Goal: Information Seeking & Learning: Learn about a topic

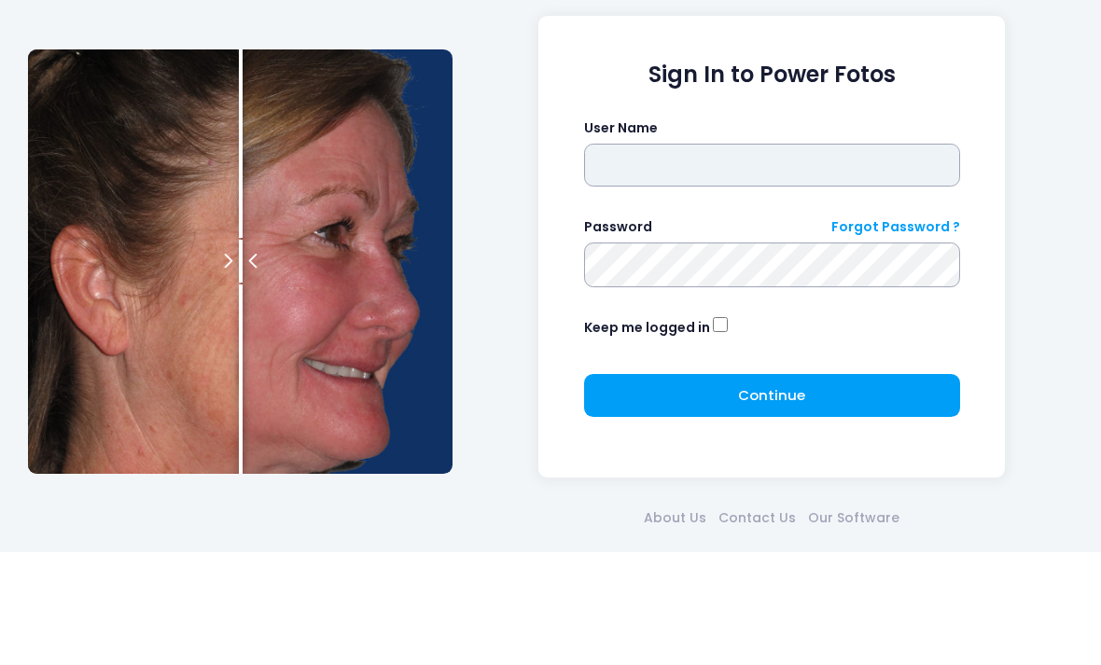
type input "*********"
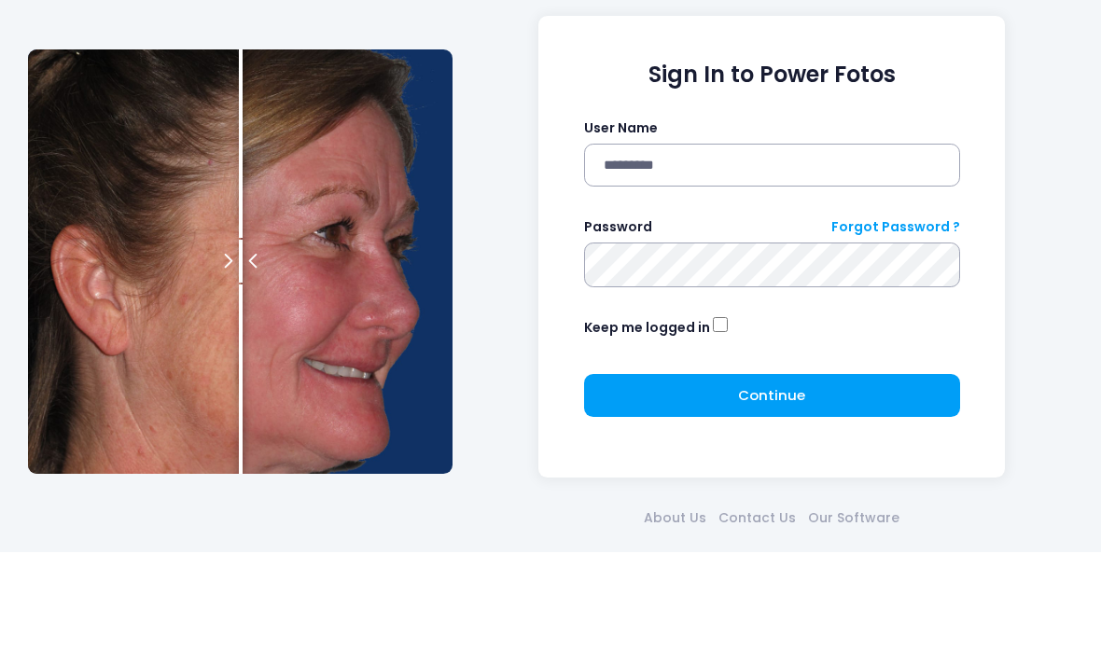
click button "submit" at bounding box center [0, 0] width 0 height 0
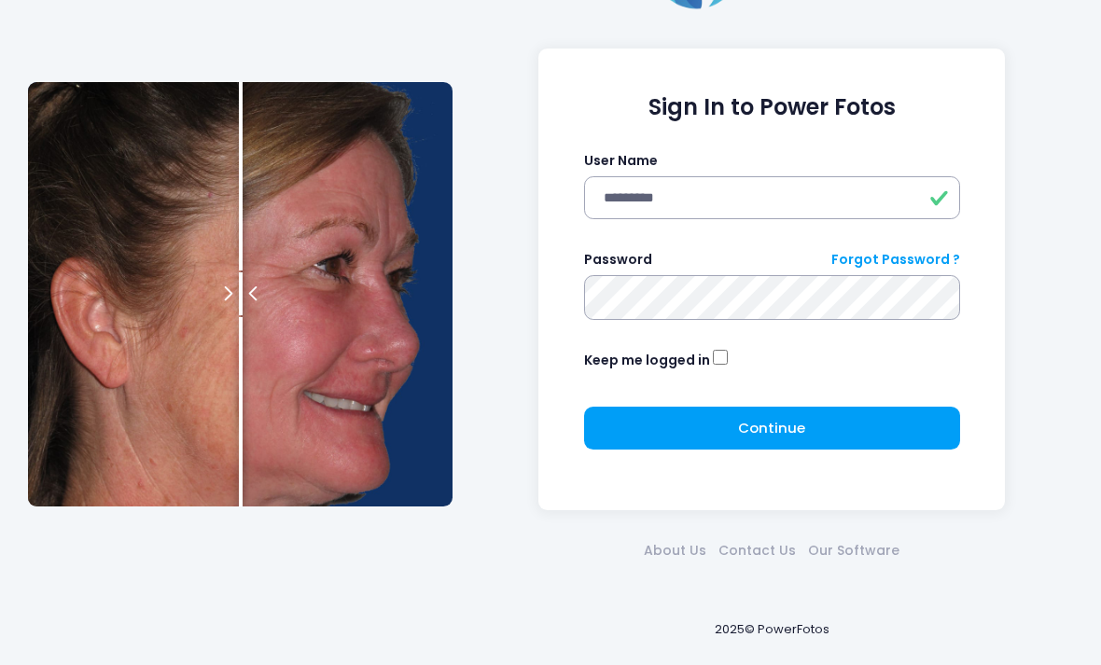
click at [880, 427] on button "Continue Please wait..." at bounding box center [772, 428] width 376 height 43
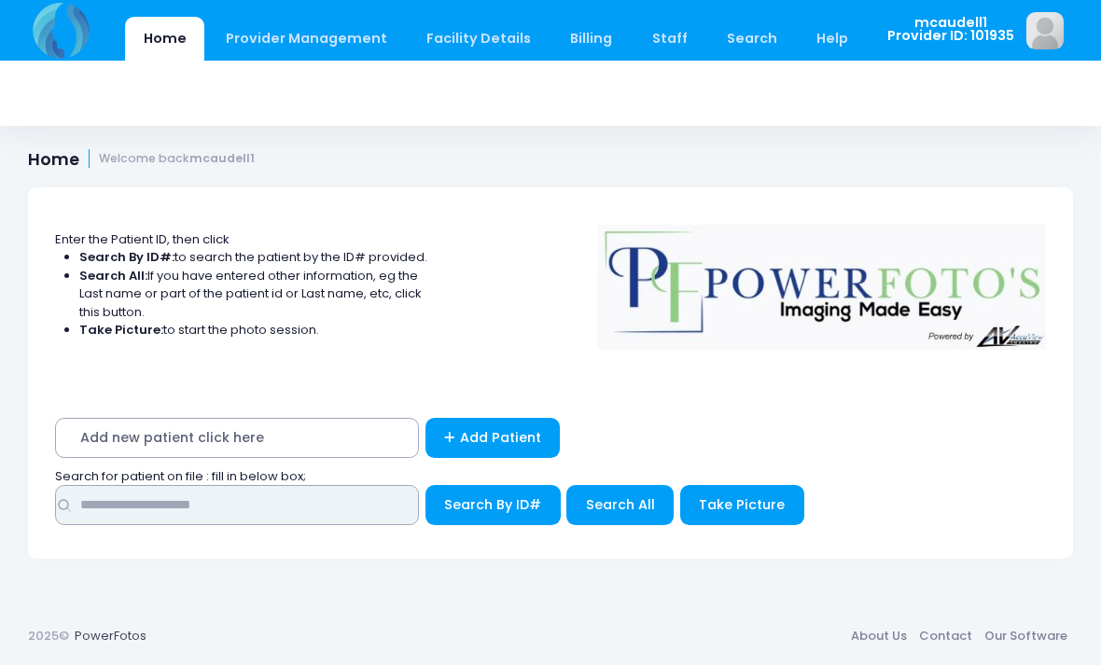
click at [350, 507] on input "text" at bounding box center [237, 505] width 364 height 40
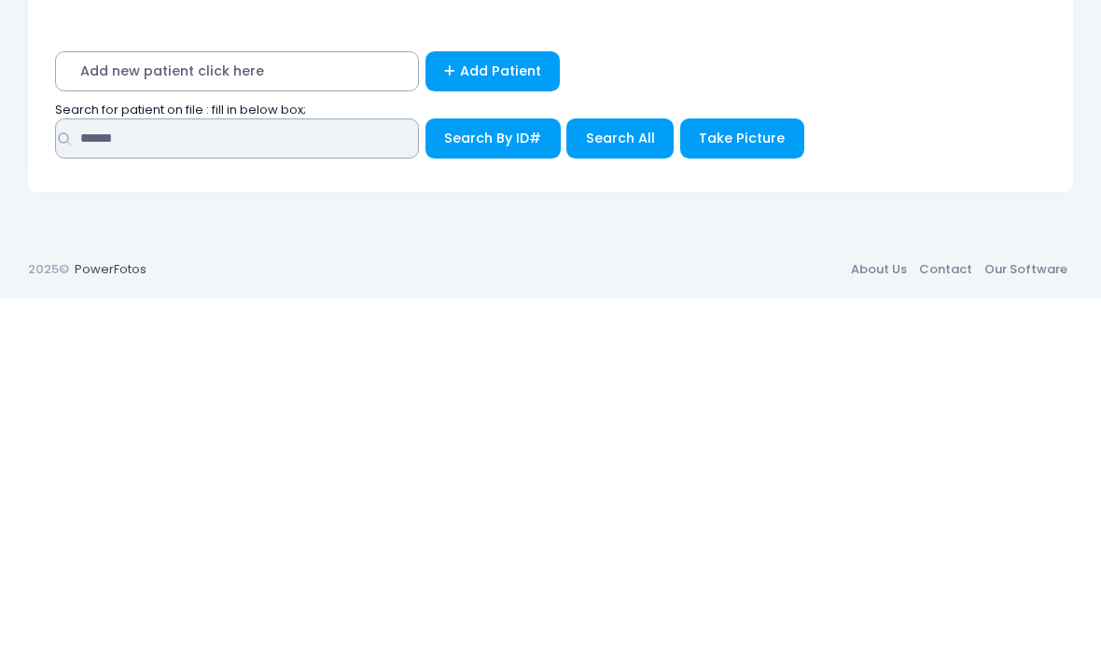
type input "******"
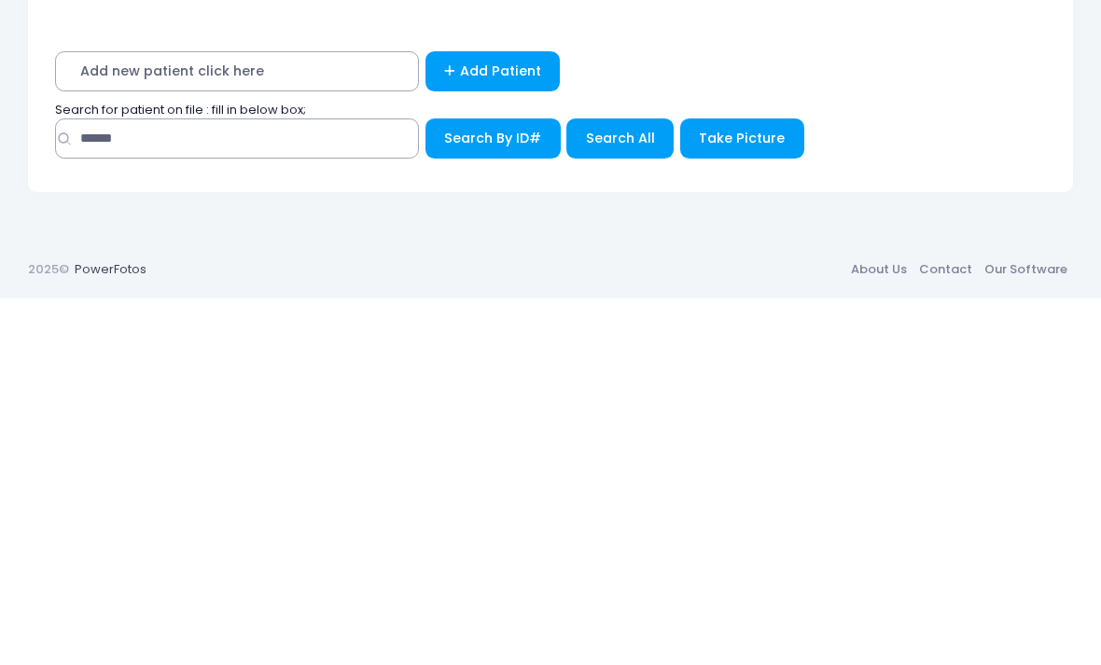
click at [637, 495] on span "Search All" at bounding box center [620, 504] width 69 height 19
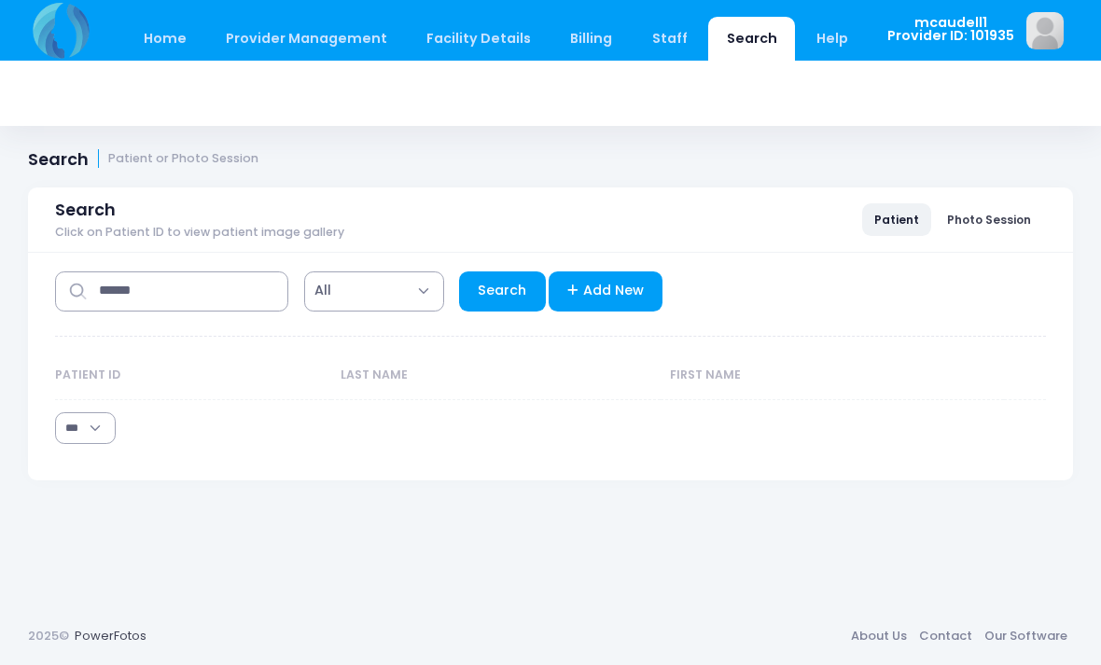
select select "***"
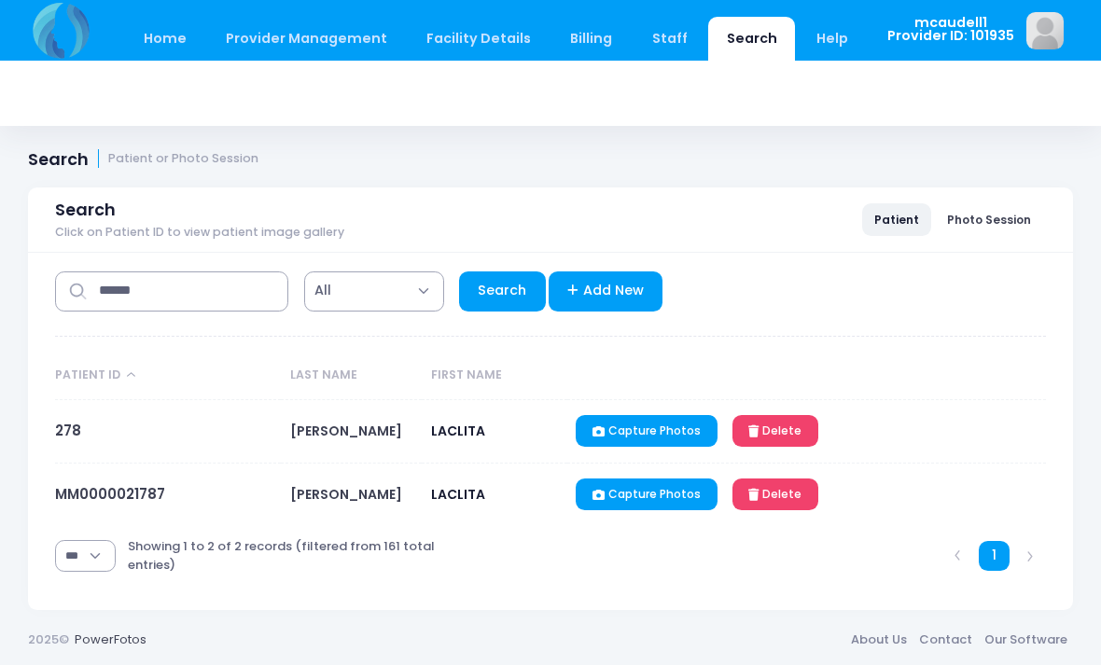
click at [129, 487] on link "MM0000021787" at bounding box center [110, 494] width 110 height 20
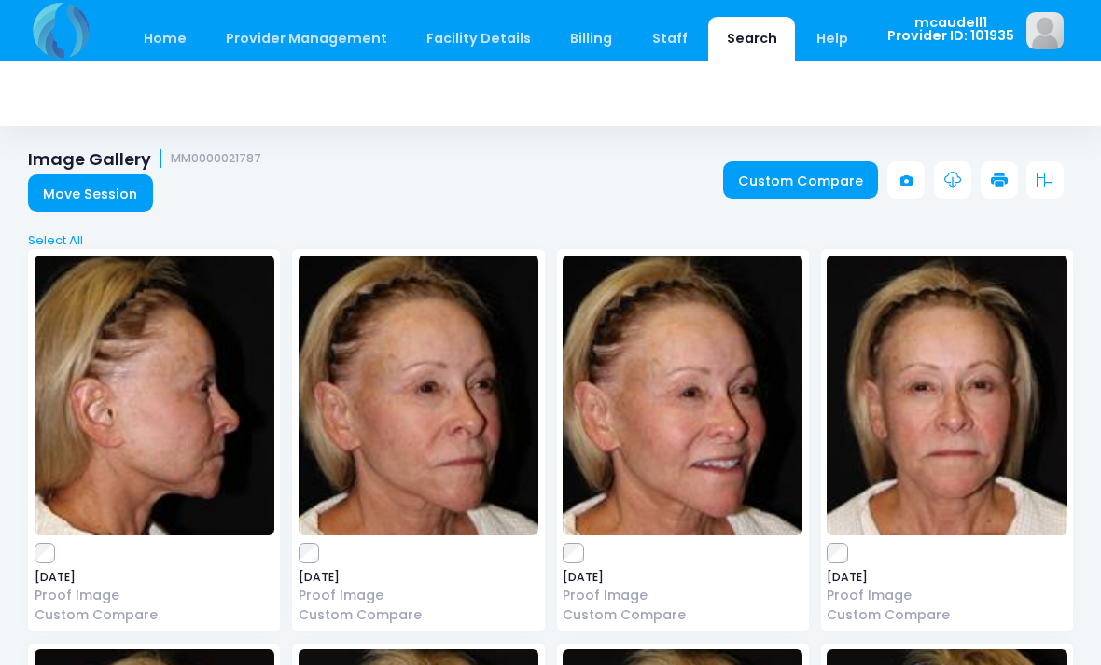
click at [1054, 184] on link at bounding box center [1044, 179] width 37 height 37
click at [826, 183] on link "Custom Compare" at bounding box center [801, 179] width 156 height 37
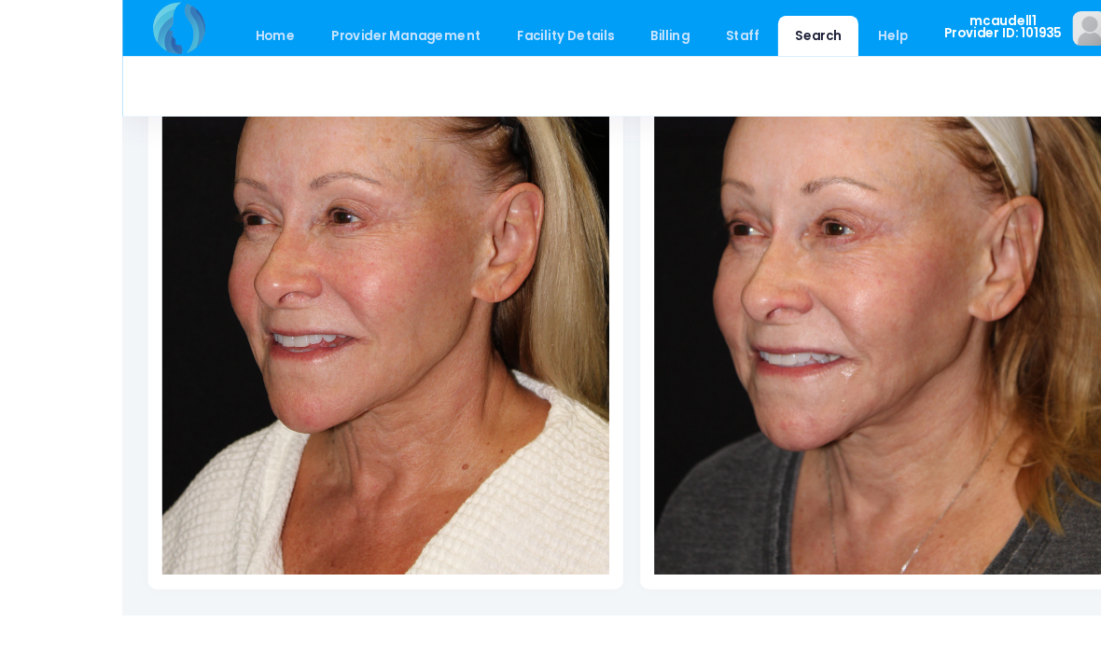
scroll to position [419, 0]
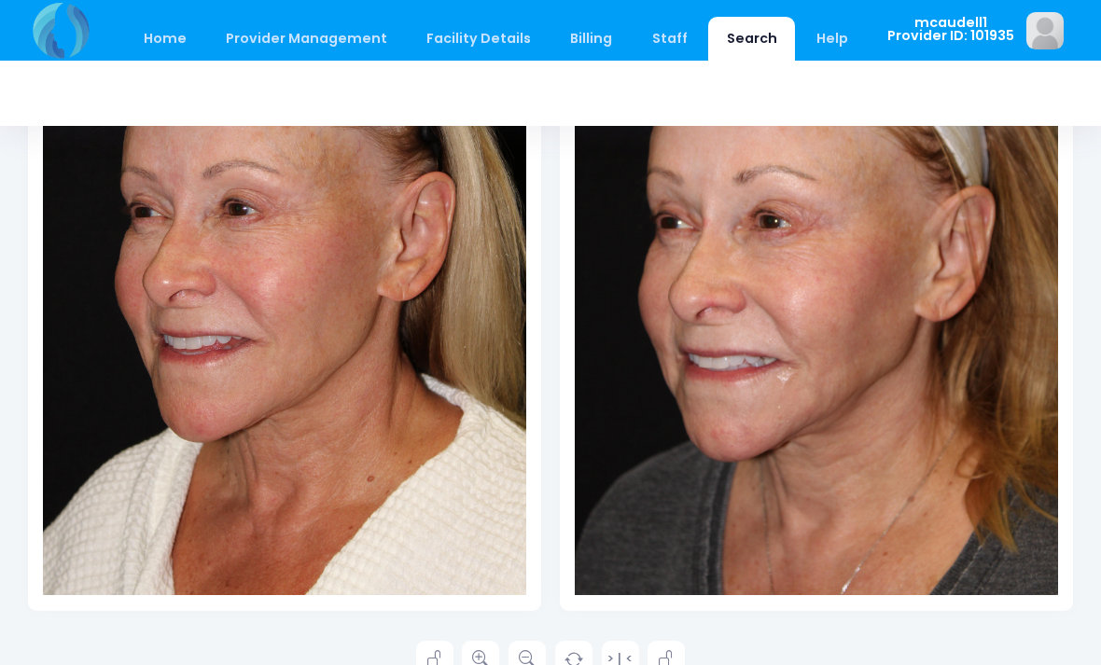
click at [438, 450] on img at bounding box center [284, 233] width 483 height 725
click at [490, 659] on link at bounding box center [480, 659] width 37 height 37
click at [492, 659] on link at bounding box center [480, 659] width 37 height 37
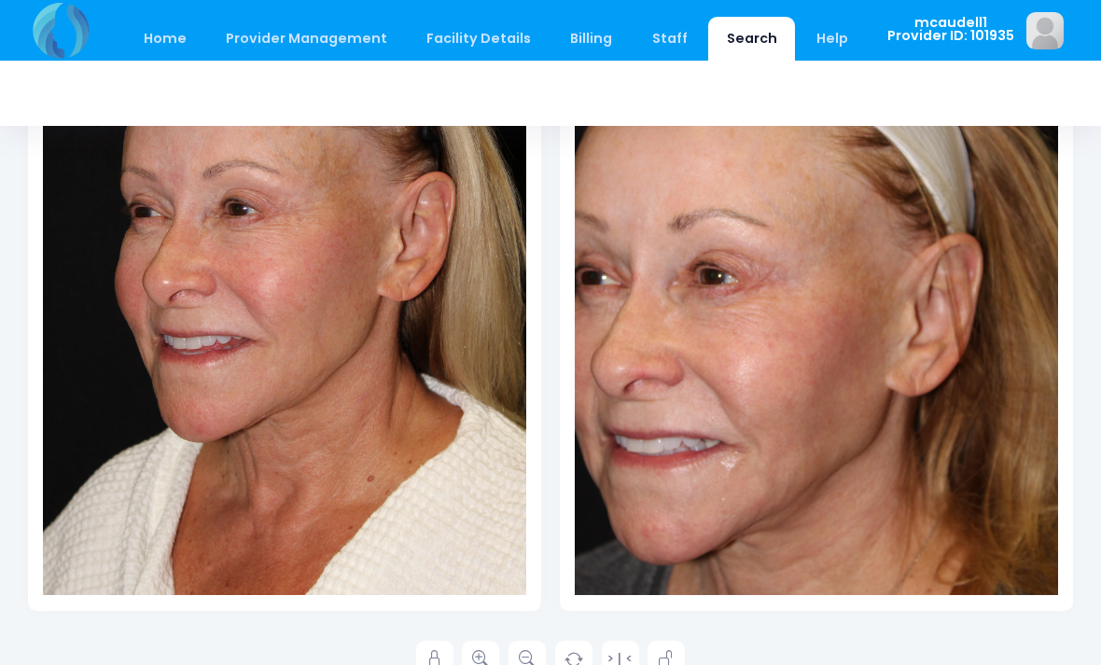
click at [487, 659] on icon at bounding box center [480, 659] width 17 height 17
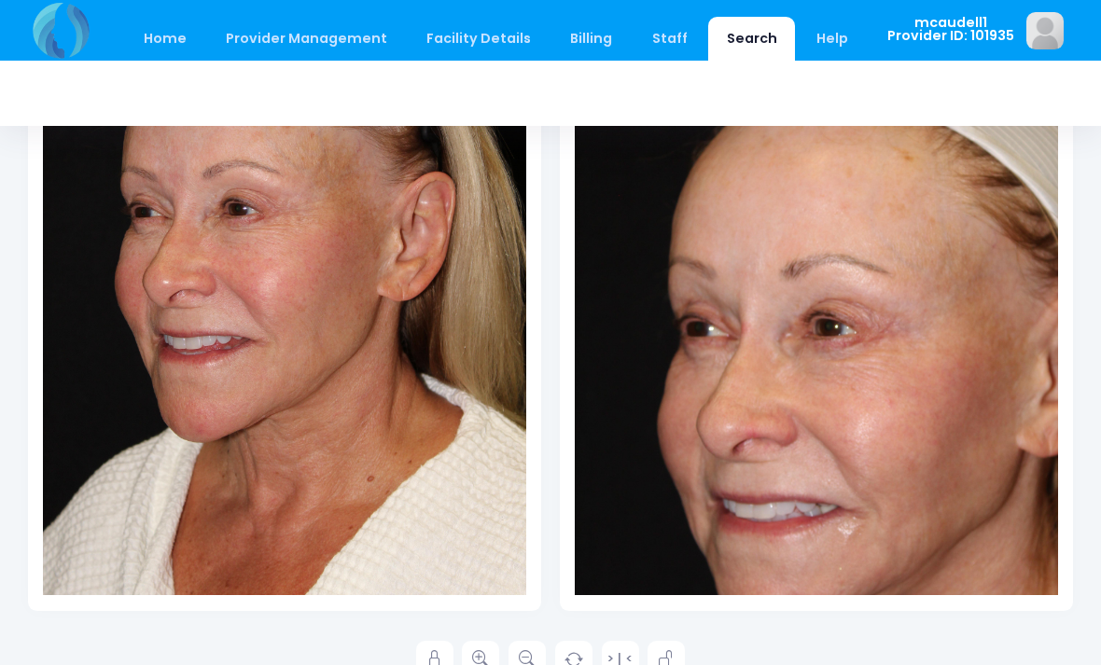
click at [492, 653] on link at bounding box center [480, 659] width 37 height 37
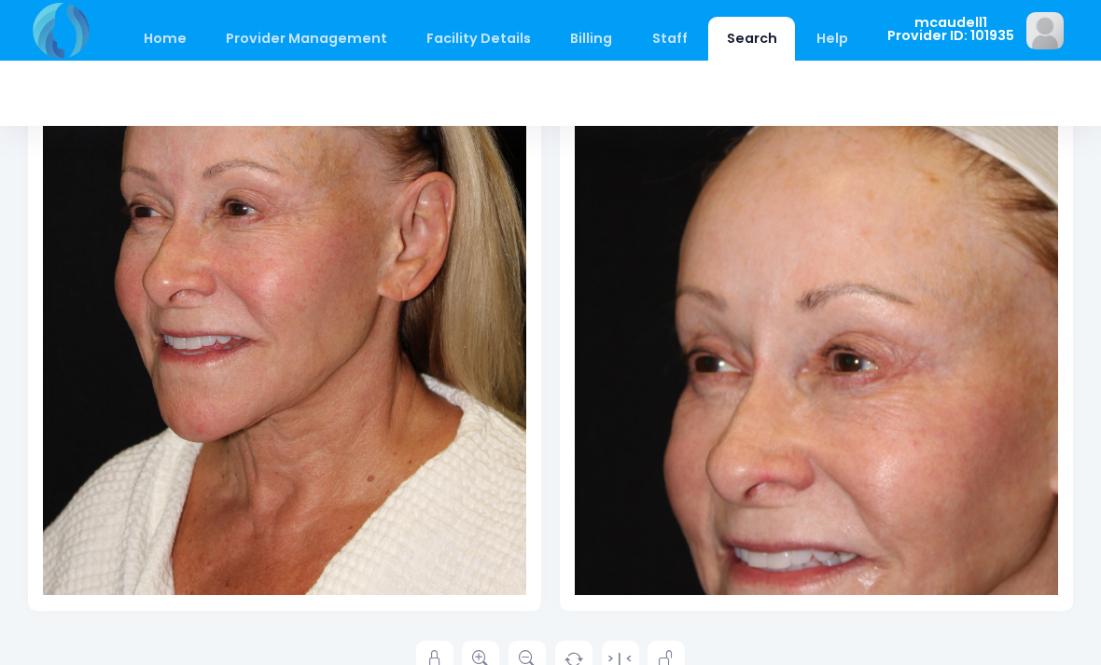
click at [491, 653] on link at bounding box center [480, 659] width 37 height 37
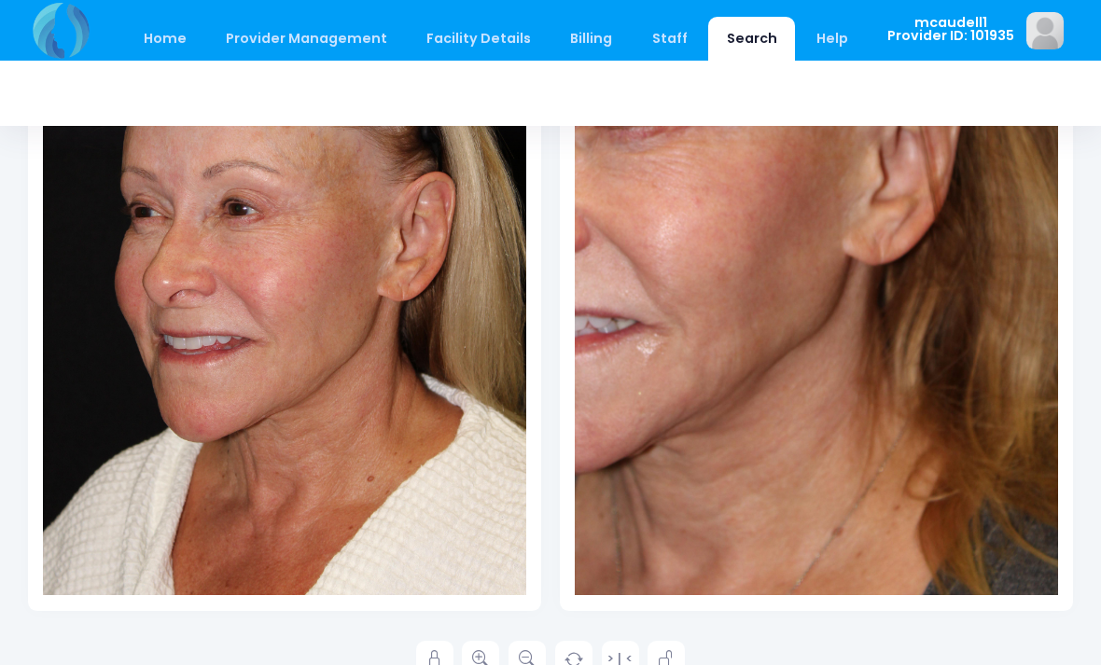
click at [480, 662] on icon at bounding box center [480, 659] width 17 height 17
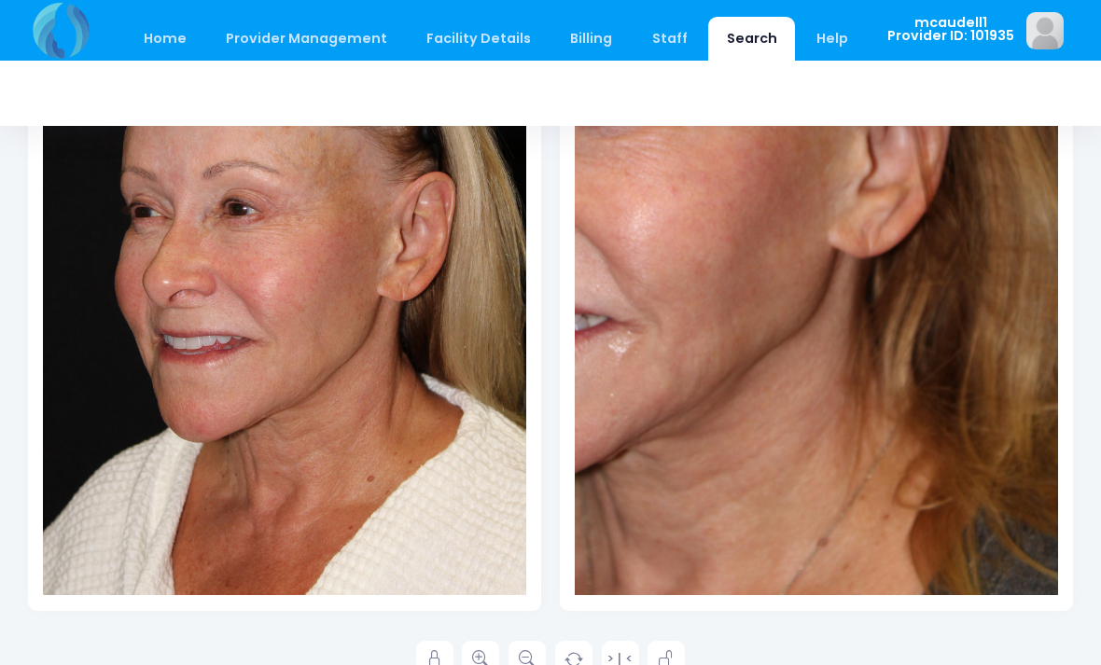
click at [436, 661] on icon at bounding box center [434, 659] width 17 height 17
click at [443, 652] on link at bounding box center [434, 659] width 37 height 37
click at [294, 465] on div at bounding box center [284, 233] width 483 height 725
click at [492, 653] on link at bounding box center [480, 659] width 37 height 37
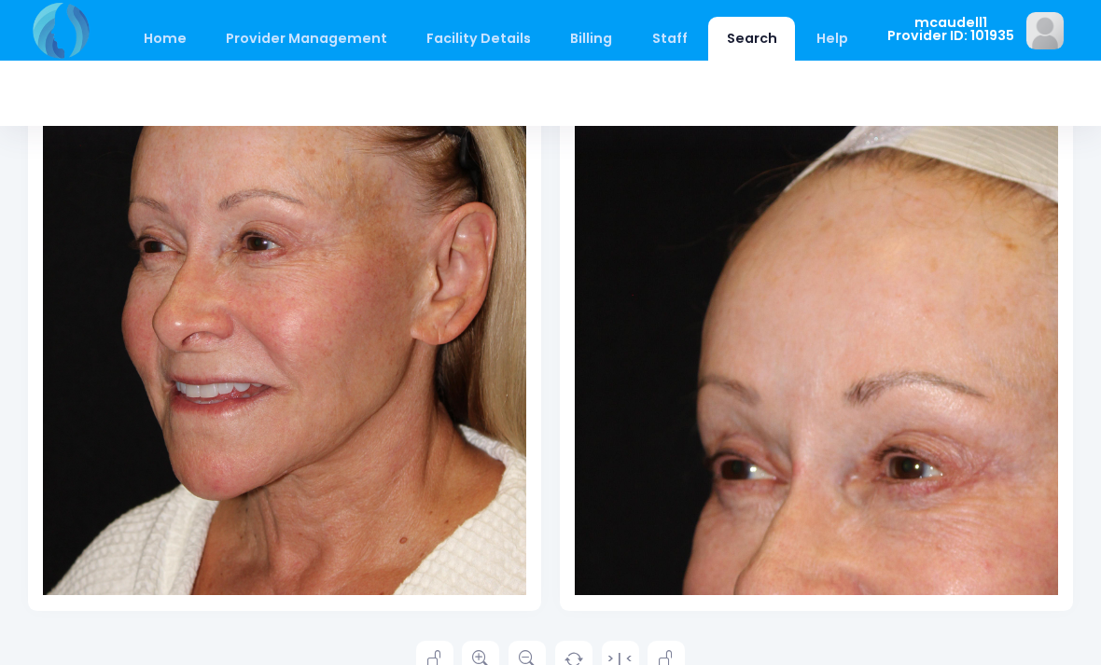
click at [491, 650] on link at bounding box center [480, 659] width 37 height 37
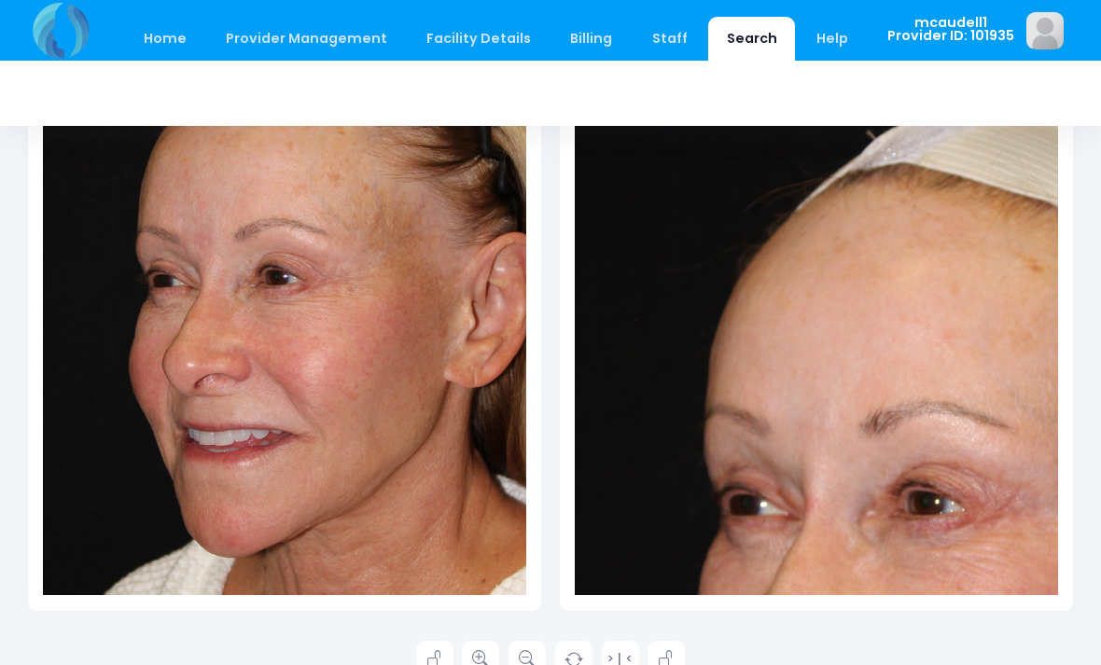
click at [537, 657] on link at bounding box center [526, 659] width 37 height 37
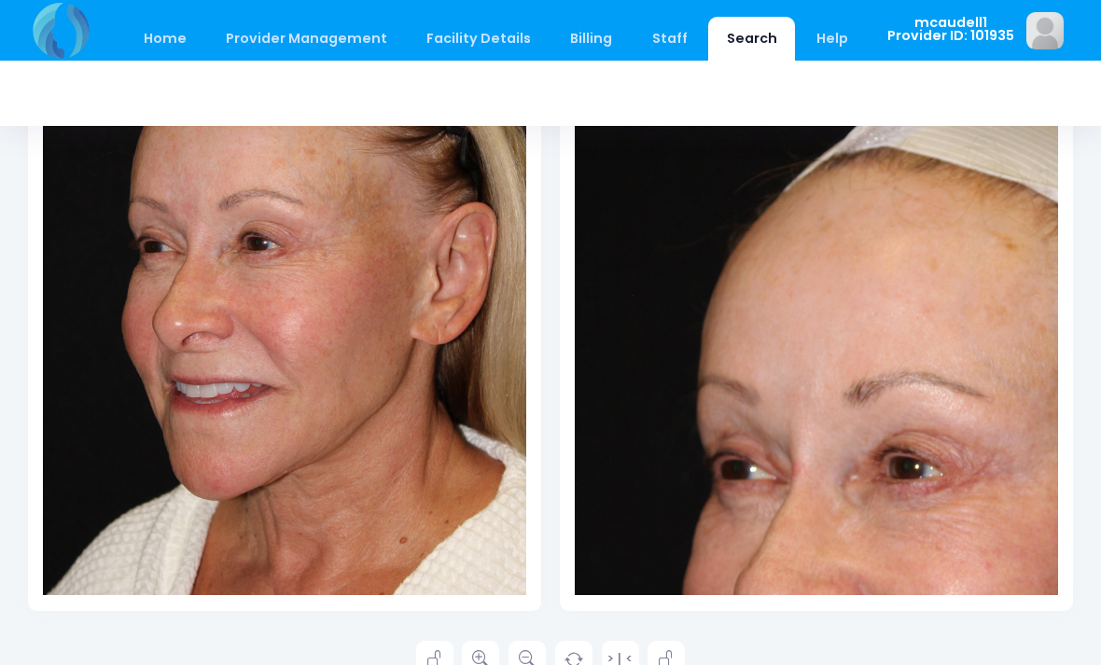
click at [544, 652] on link at bounding box center [526, 659] width 37 height 37
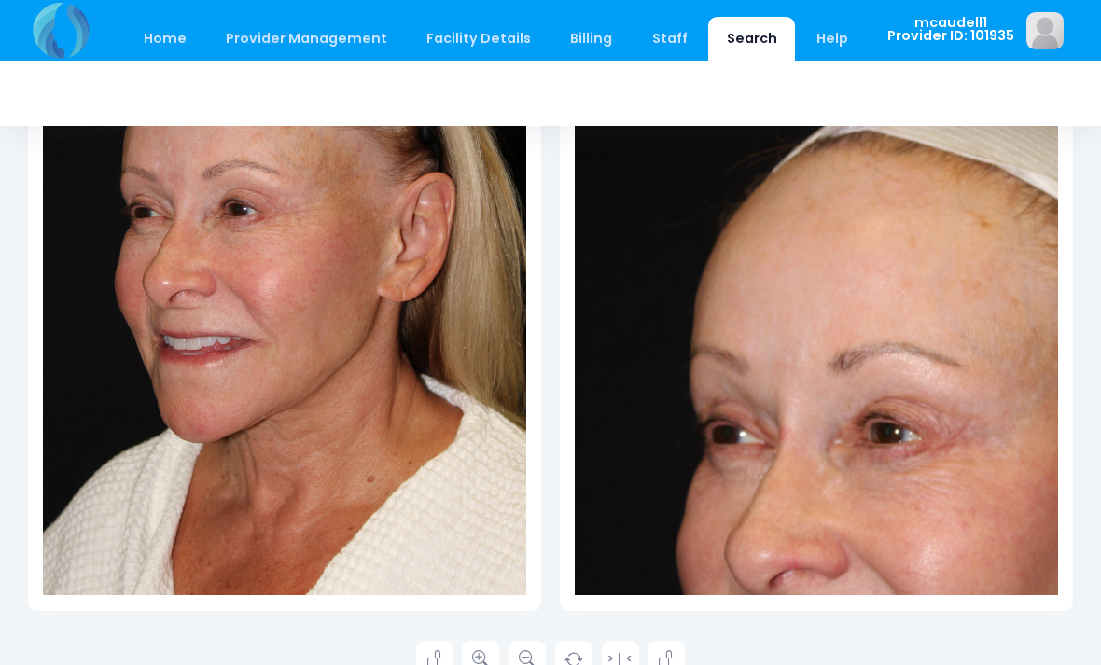
click at [546, 654] on link at bounding box center [526, 659] width 37 height 37
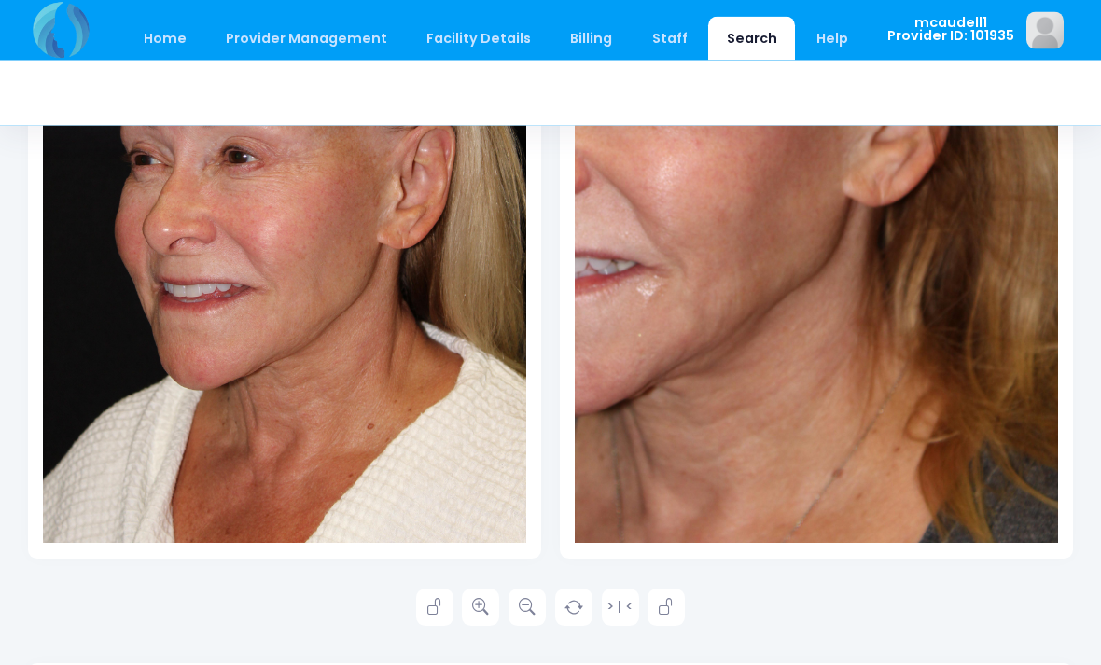
scroll to position [472, 0]
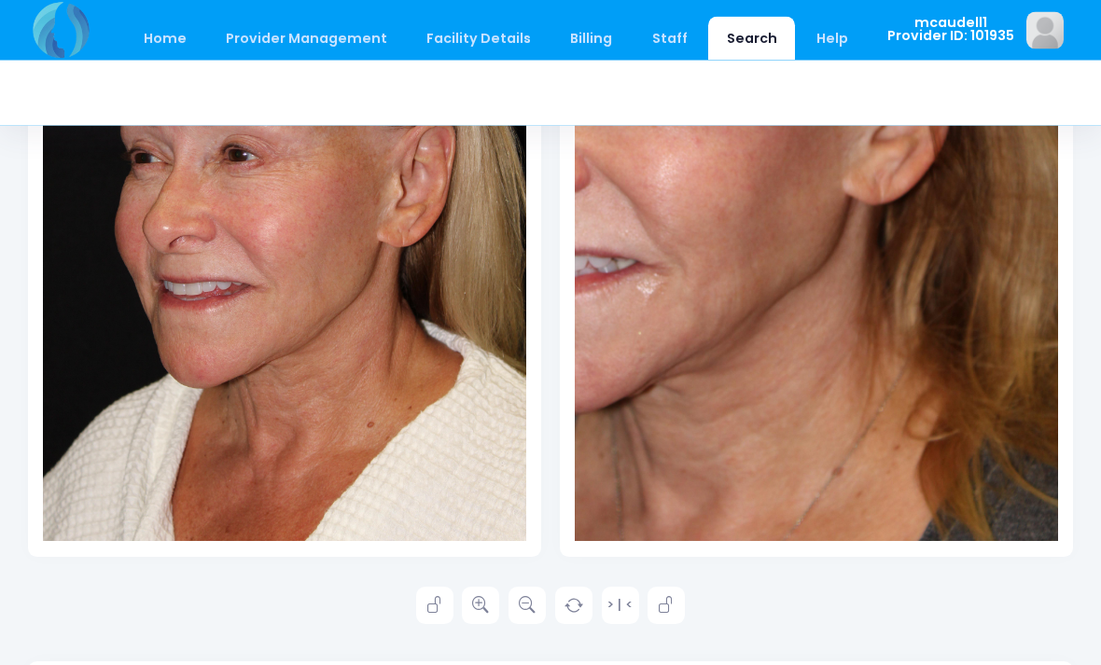
click at [504, 647] on div "Date: Provider ID: Date: Provider ID: > | < Search" at bounding box center [550, 516] width 1045 height 1571
click at [480, 604] on icon at bounding box center [480, 606] width 17 height 17
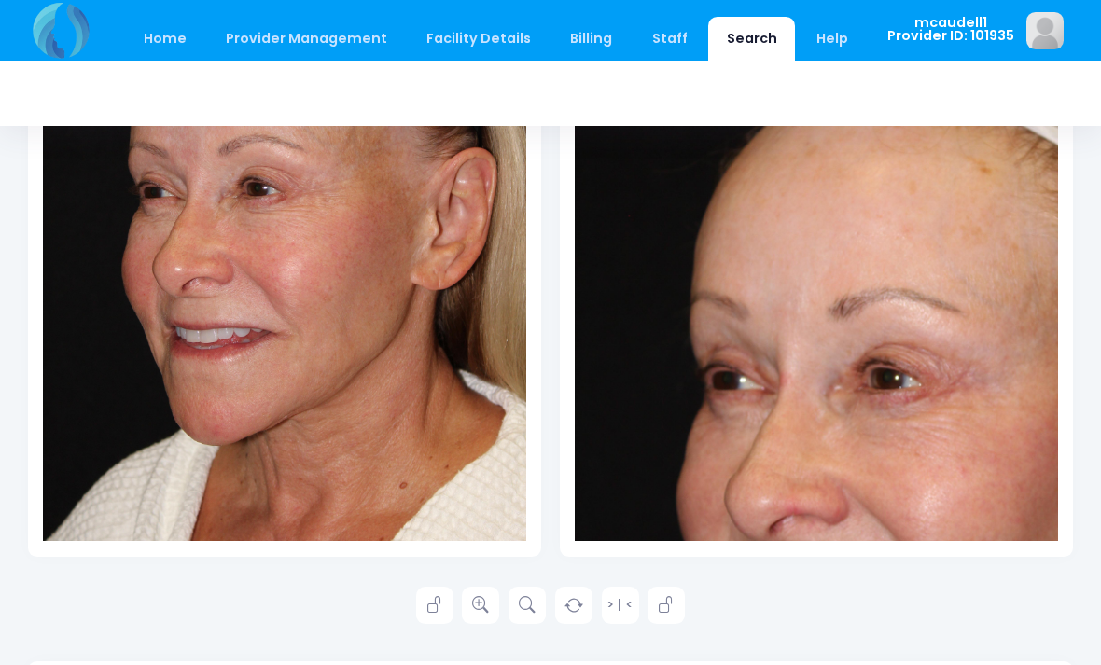
click at [523, 607] on icon at bounding box center [527, 605] width 17 height 17
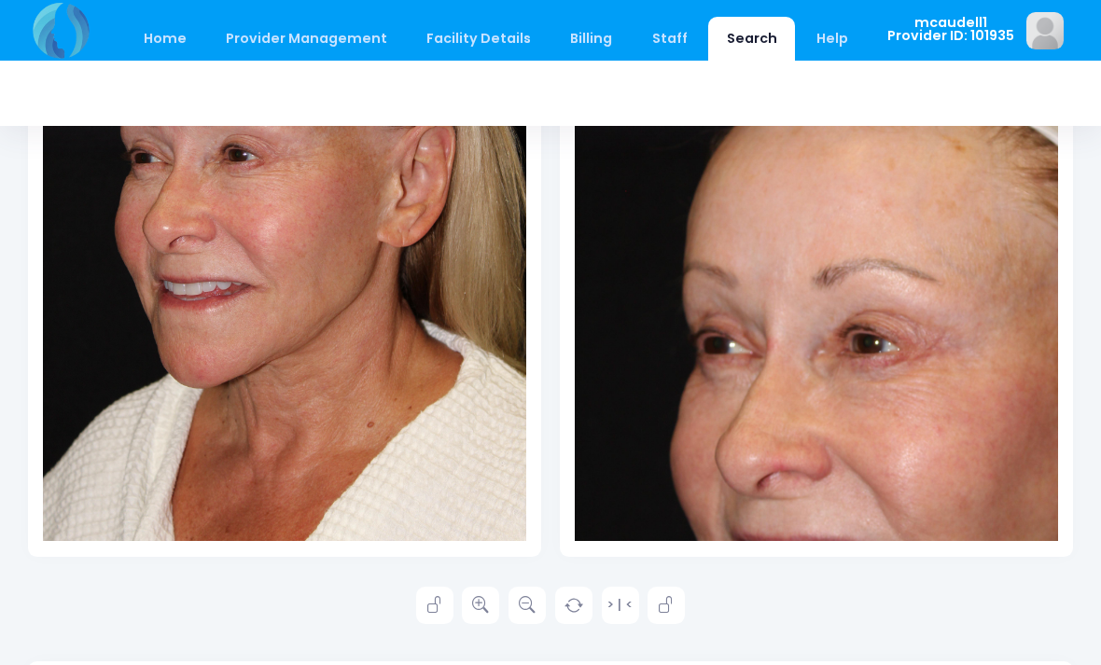
click at [536, 600] on link at bounding box center [526, 605] width 37 height 37
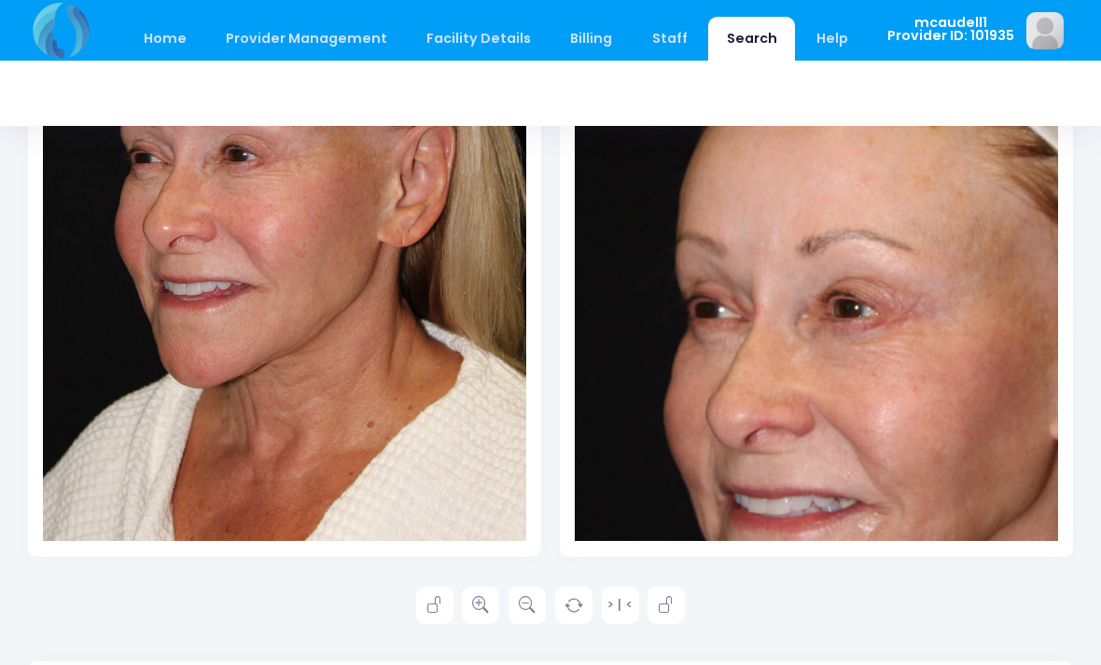
click at [543, 594] on link at bounding box center [526, 605] width 37 height 37
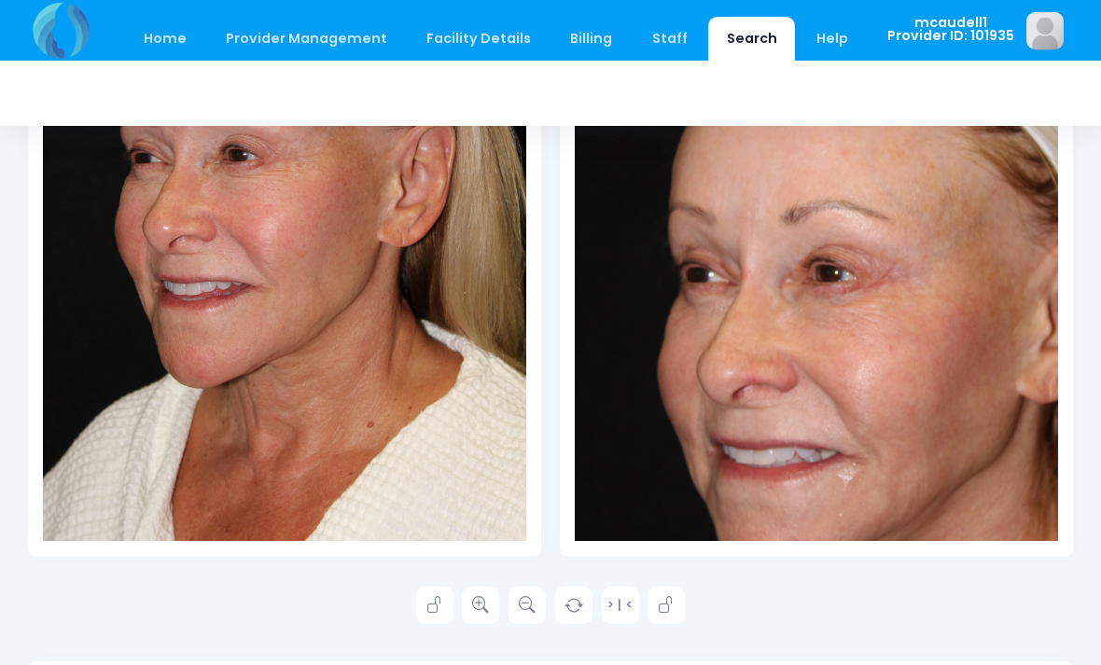
click at [533, 599] on icon at bounding box center [527, 605] width 17 height 17
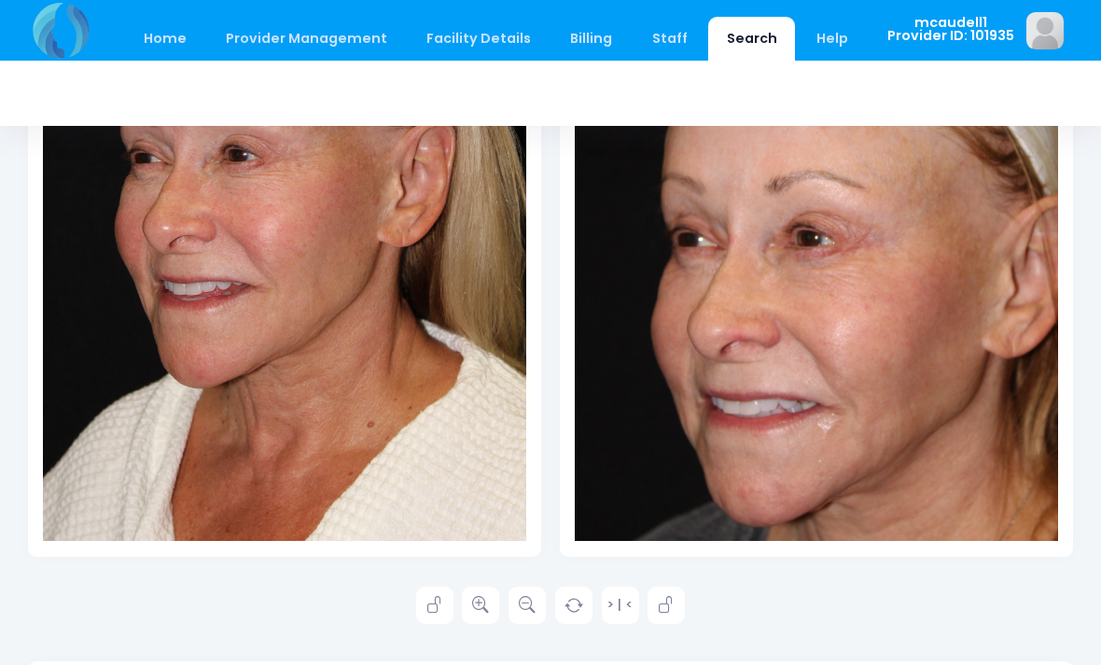
click at [545, 611] on link at bounding box center [526, 605] width 37 height 37
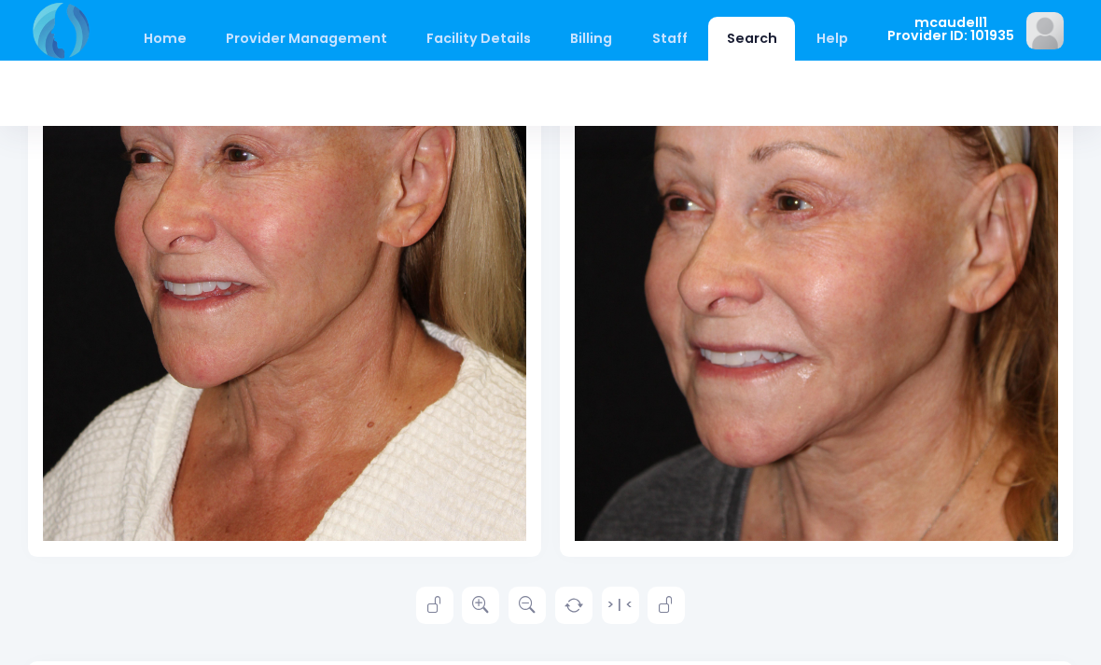
click at [497, 601] on link at bounding box center [480, 605] width 37 height 37
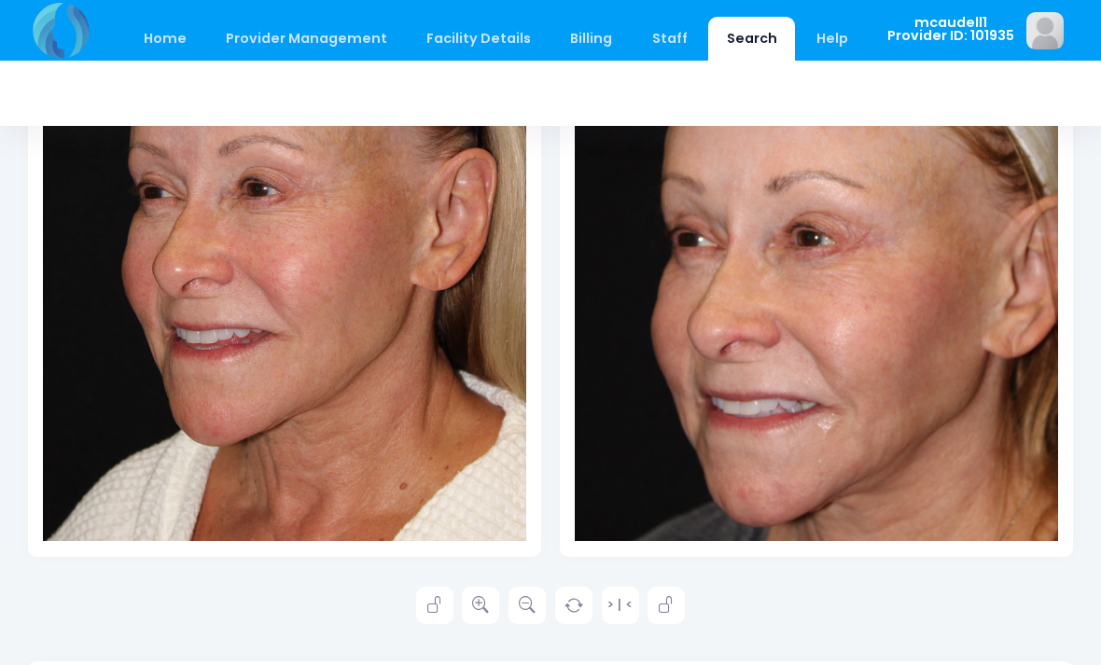
click at [478, 611] on icon at bounding box center [480, 605] width 17 height 17
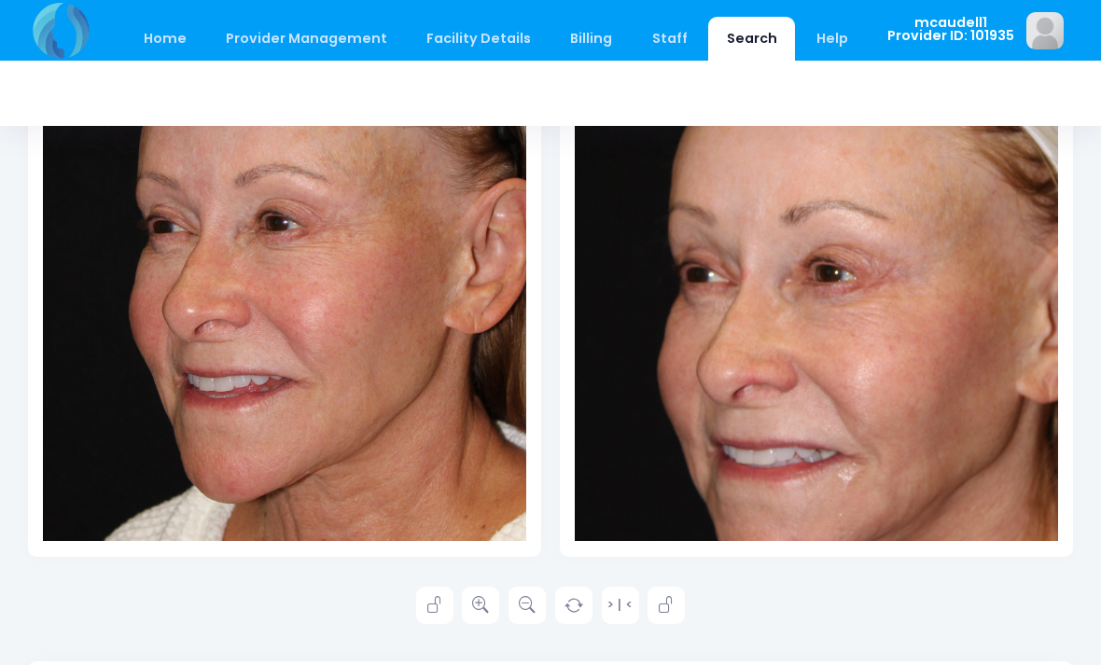
click at [497, 598] on link at bounding box center [480, 605] width 37 height 37
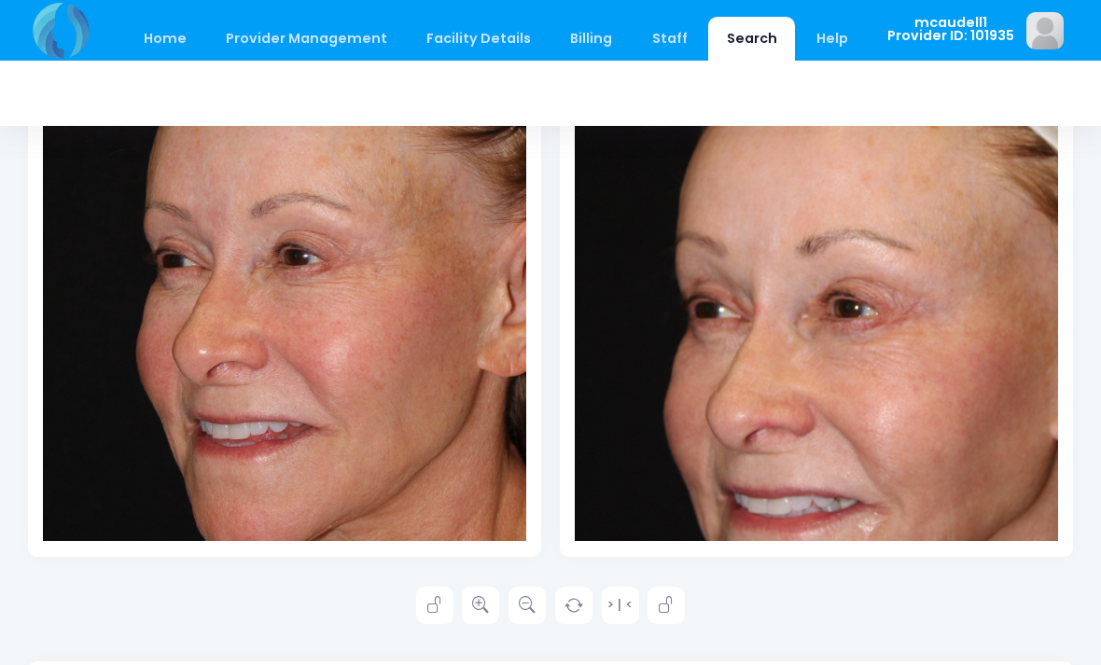
click at [497, 602] on link at bounding box center [480, 605] width 37 height 37
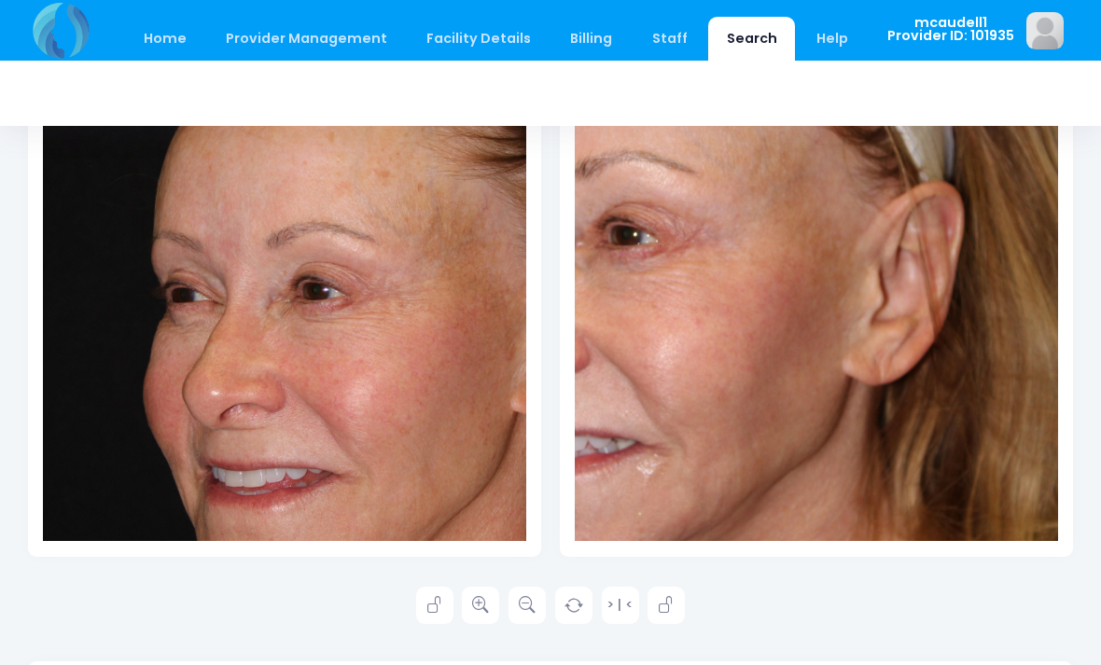
click at [487, 597] on icon at bounding box center [480, 605] width 17 height 17
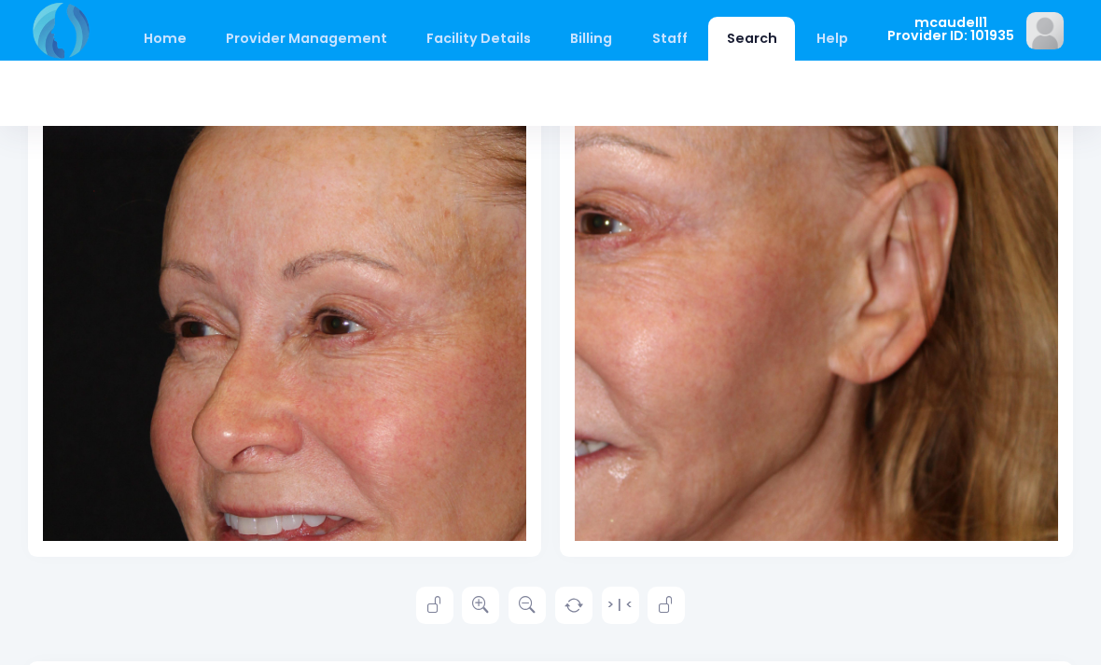
click at [496, 593] on link at bounding box center [480, 605] width 37 height 37
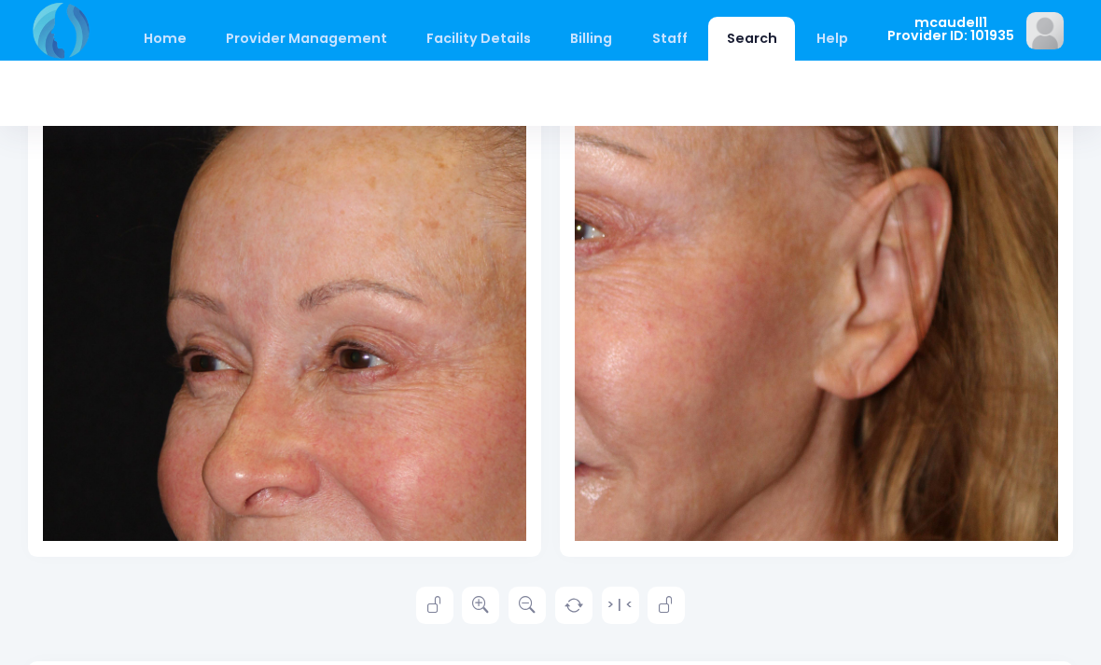
click at [666, 607] on icon at bounding box center [666, 605] width 17 height 17
click at [494, 604] on link at bounding box center [480, 605] width 37 height 37
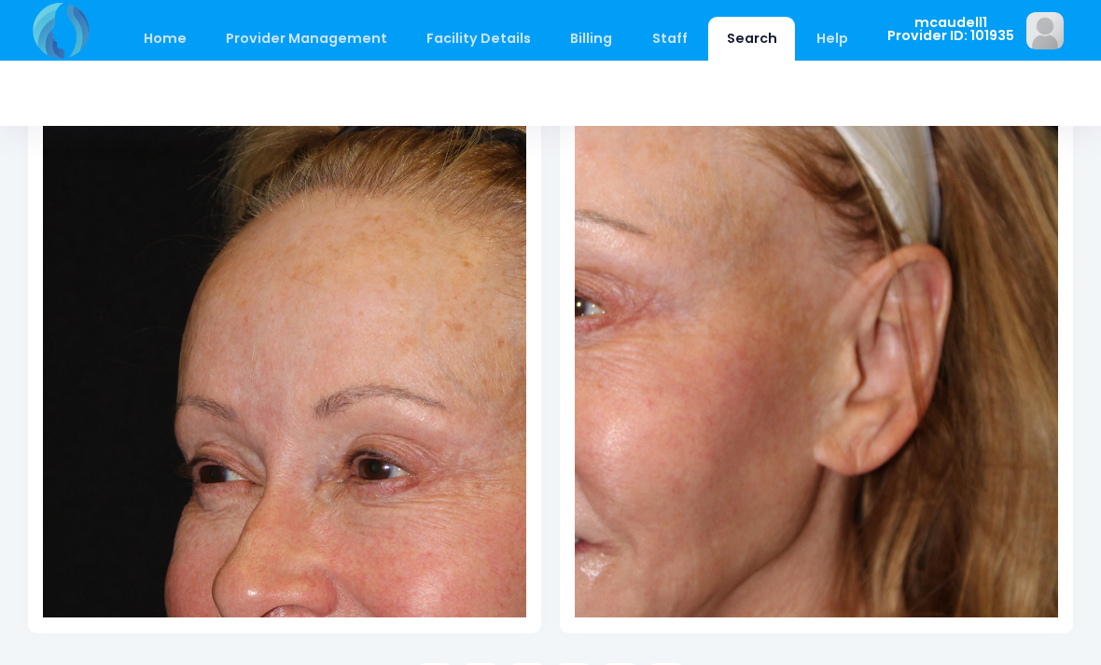
scroll to position [371, 0]
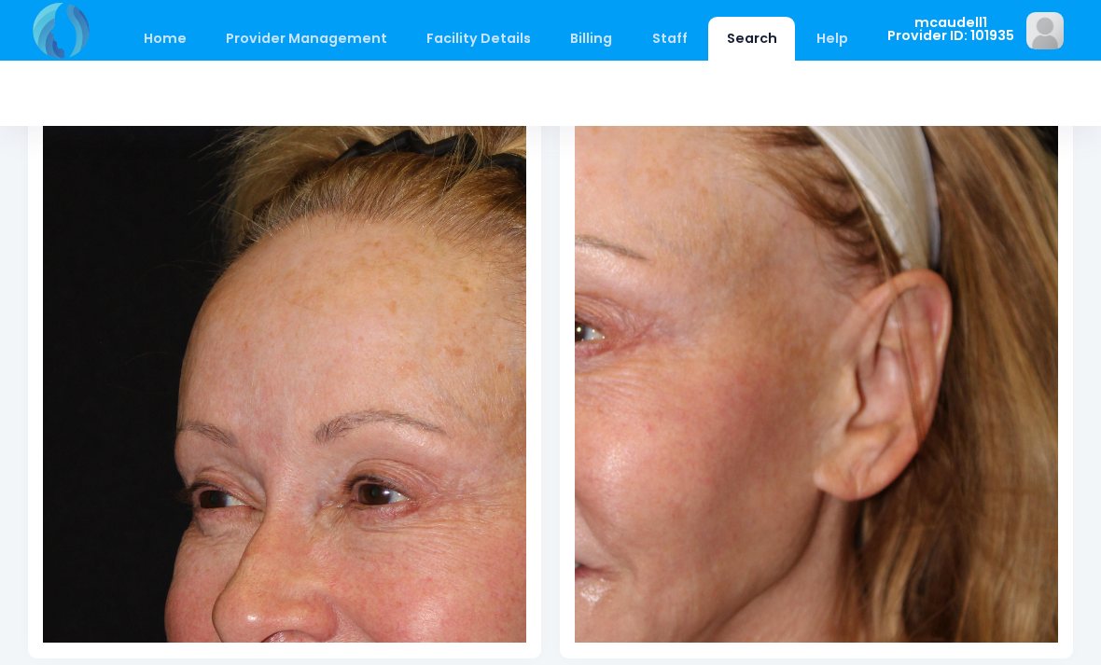
click at [408, 296] on div at bounding box center [284, 281] width 483 height 725
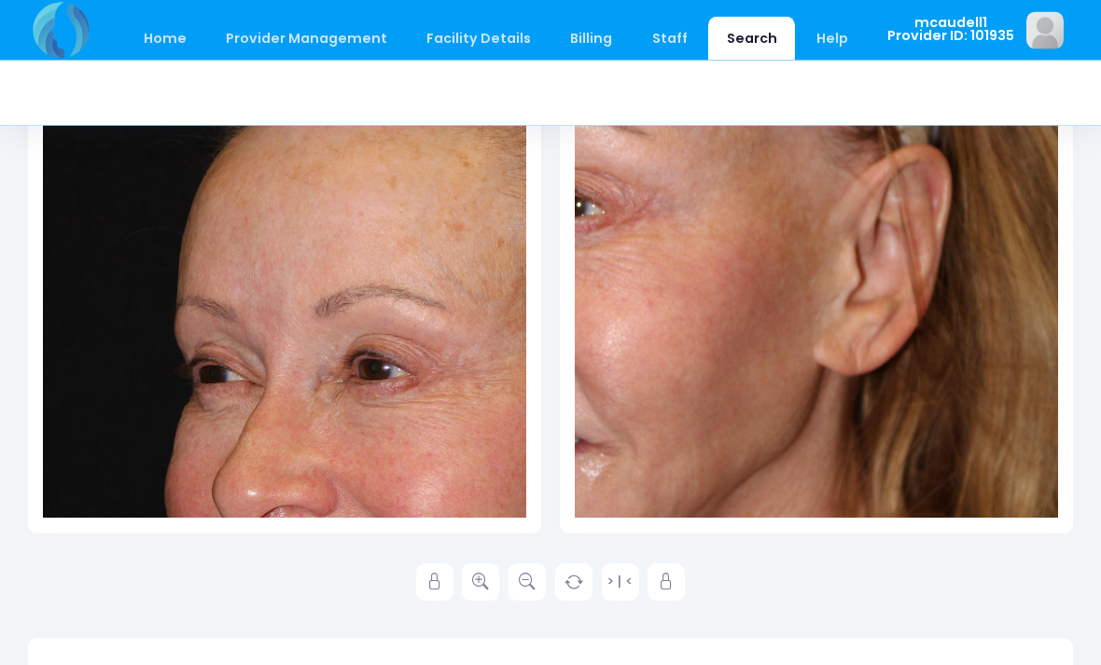
click at [432, 585] on icon at bounding box center [434, 583] width 17 height 17
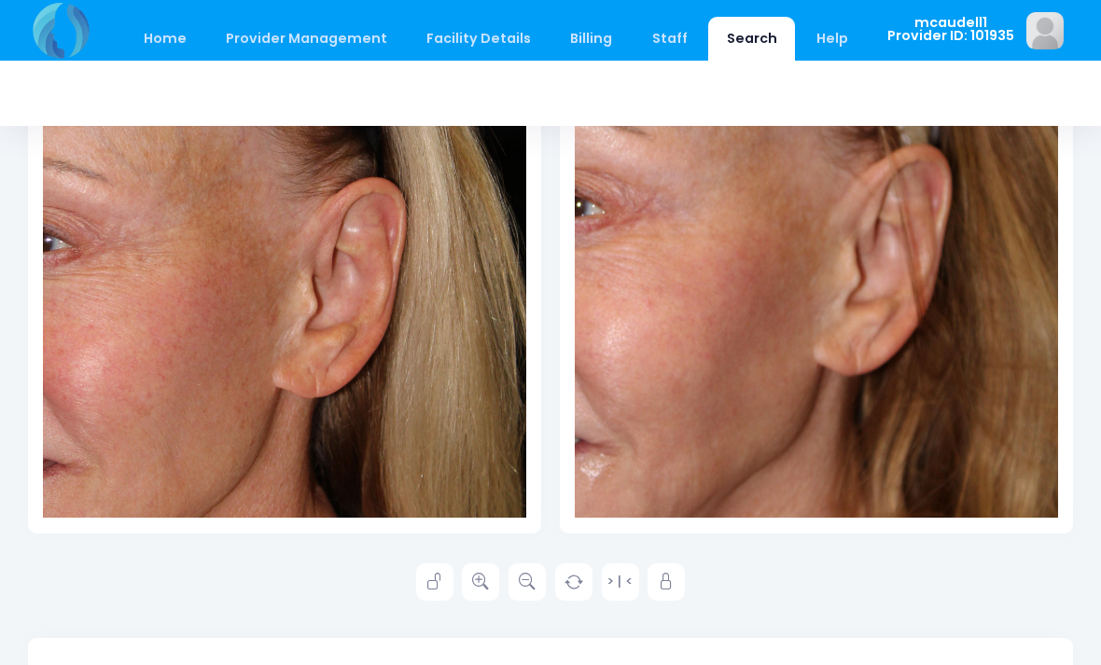
click at [433, 583] on icon at bounding box center [434, 582] width 17 height 17
click at [440, 583] on icon at bounding box center [434, 582] width 17 height 17
click at [480, 583] on icon at bounding box center [480, 582] width 17 height 17
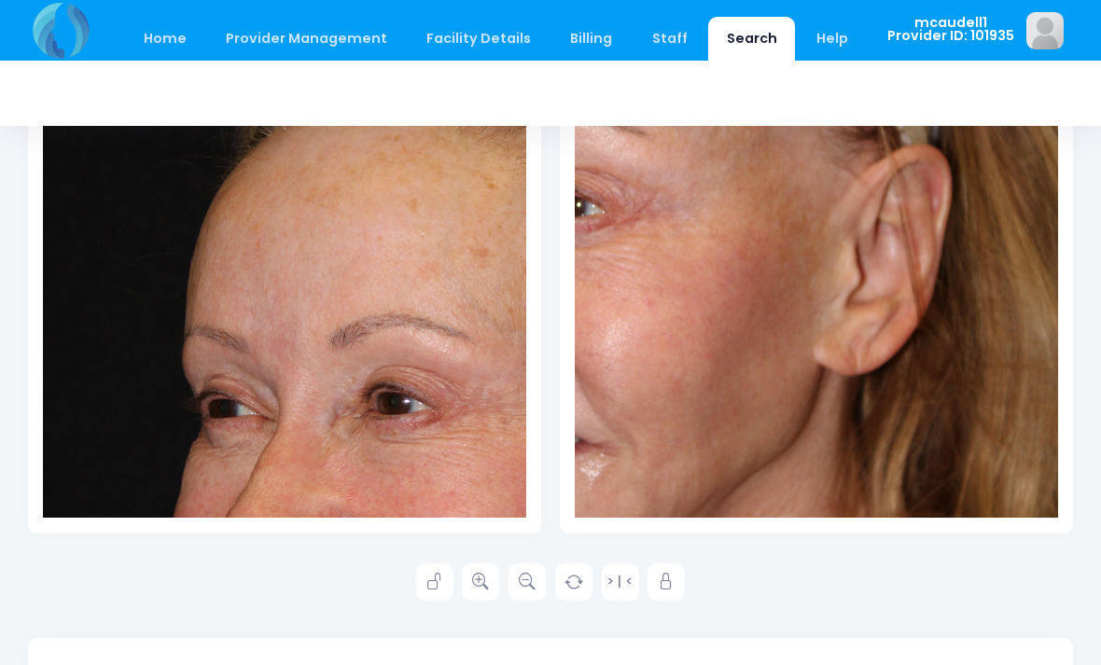
click at [485, 575] on icon at bounding box center [480, 582] width 17 height 17
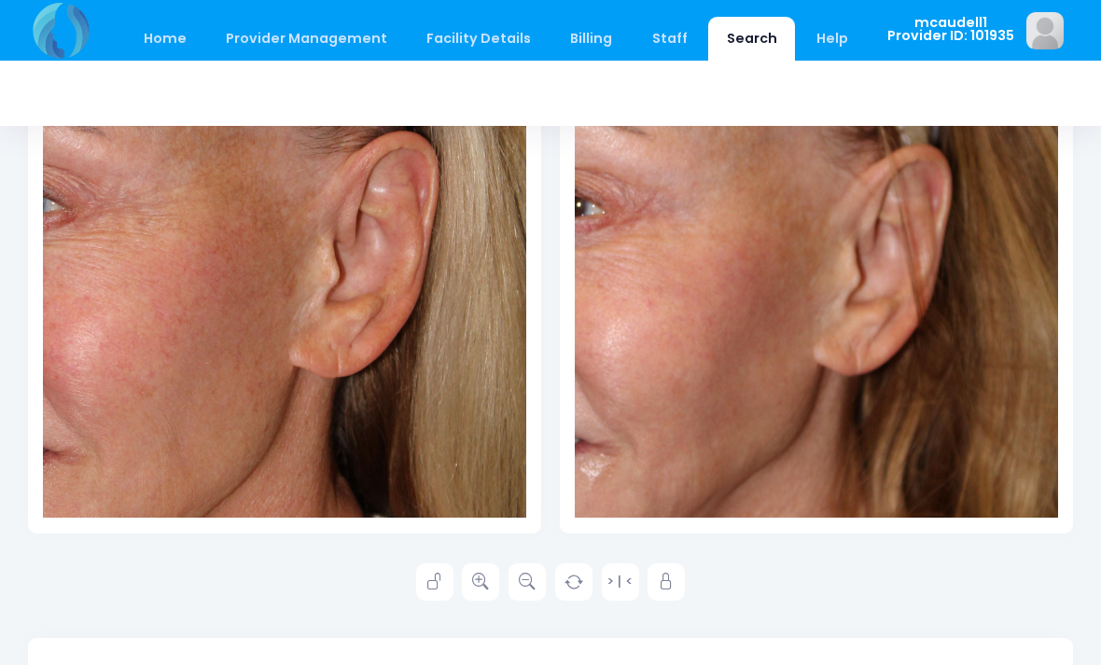
click at [430, 574] on icon at bounding box center [434, 582] width 17 height 17
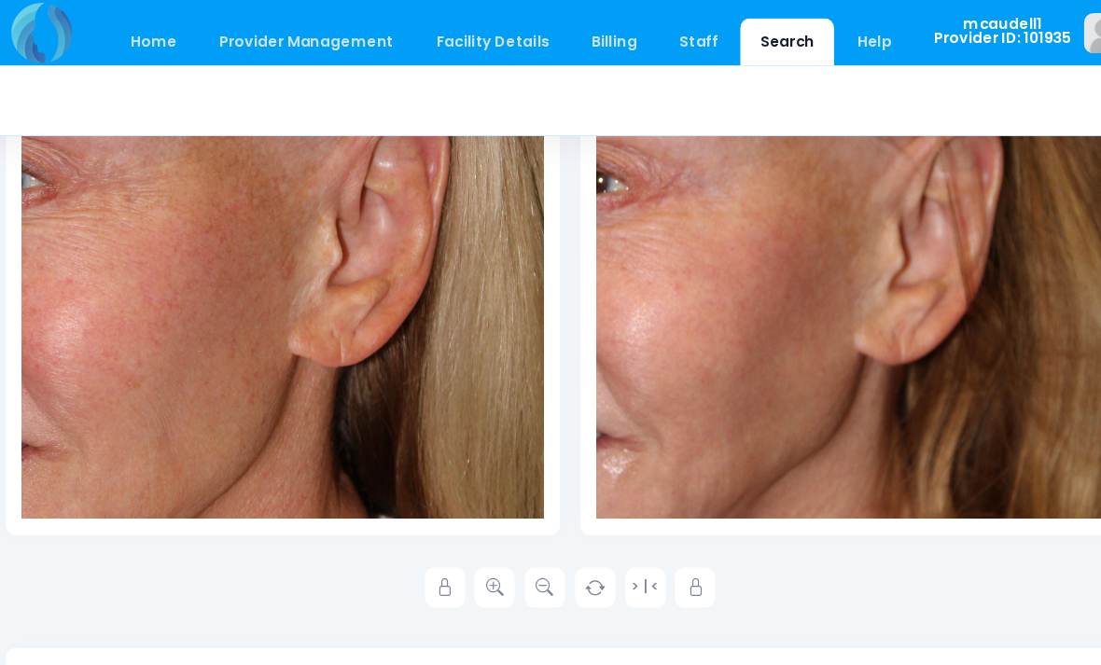
scroll to position [533, 0]
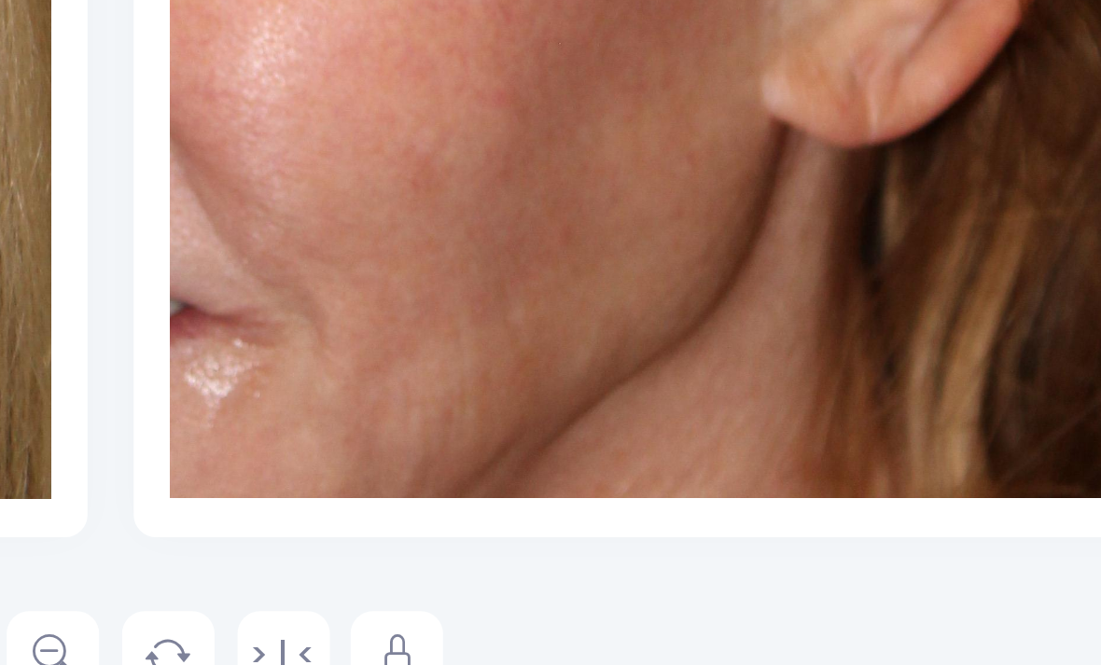
click at [575, 120] on div at bounding box center [816, 119] width 483 height 725
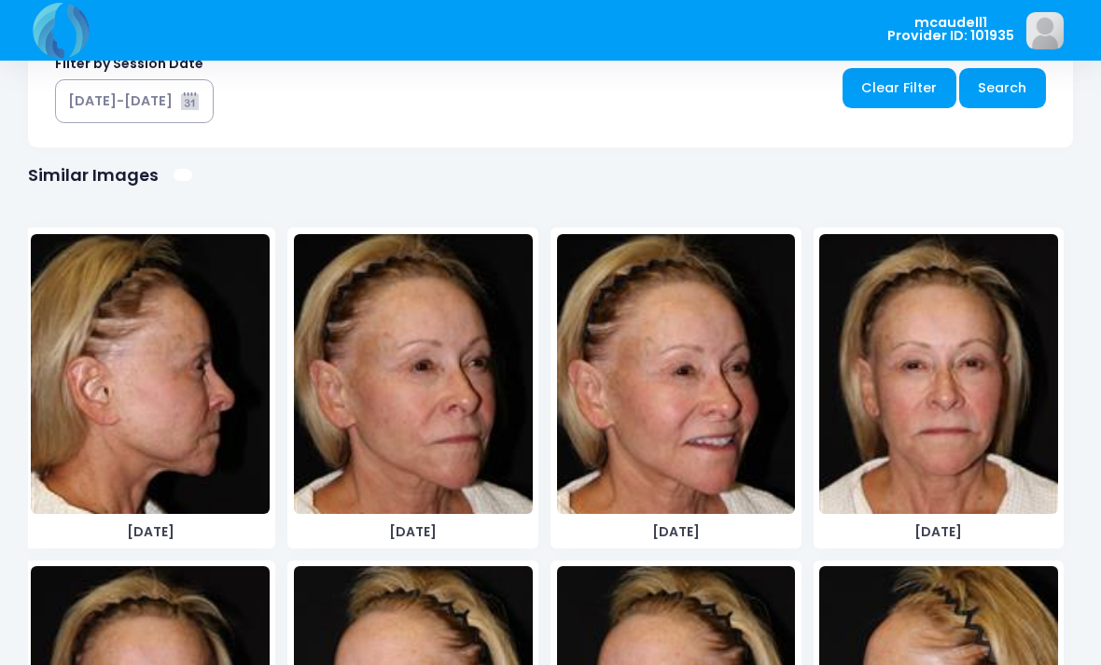
scroll to position [0, 0]
